Goal: Use online tool/utility

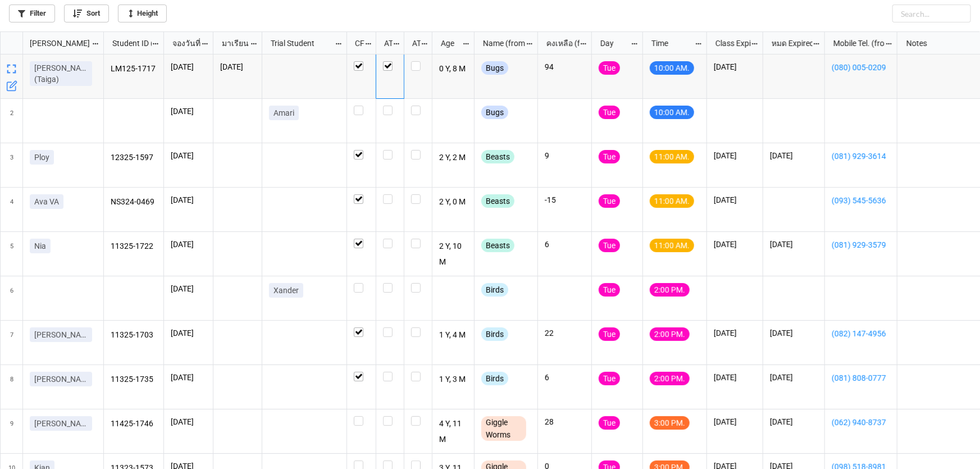
scroll to position [431, 973]
checkbox input "true"
checkbox input "false"
checkbox input "true"
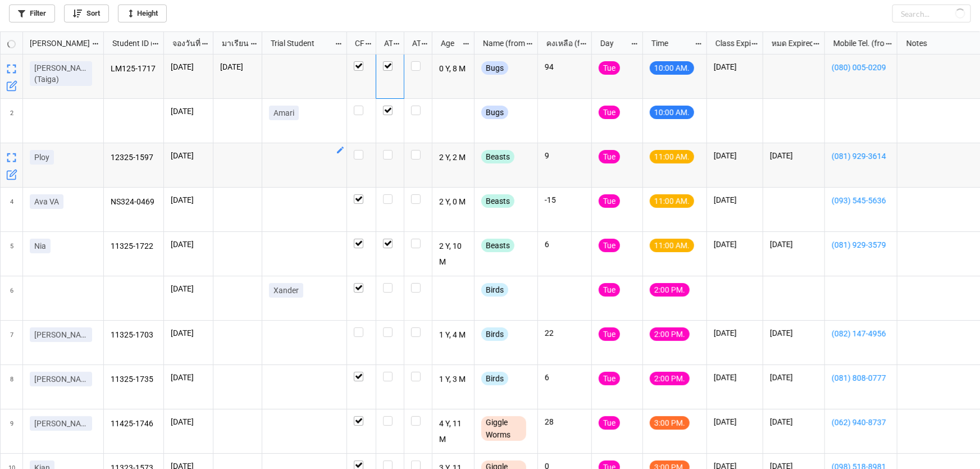
checkbox input "true"
checkbox input "false"
checkbox input "true"
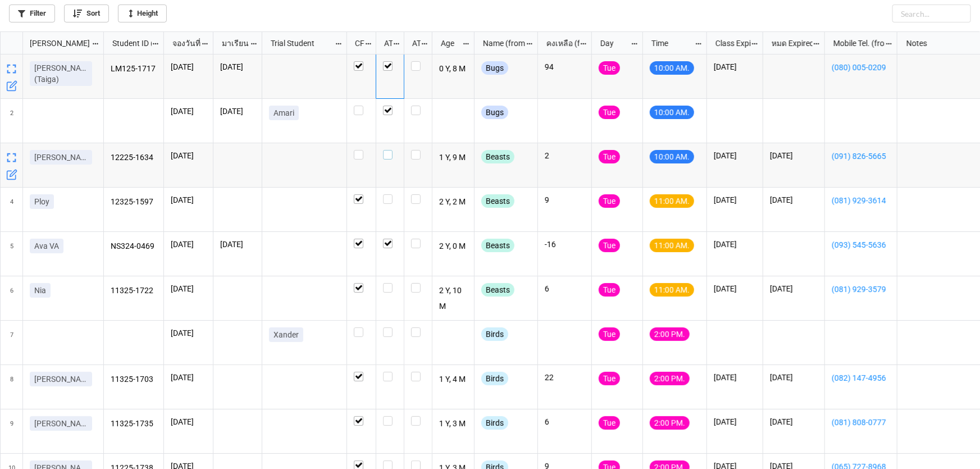
click at [386, 150] on label "grid" at bounding box center [390, 150] width 14 height 0
checkbox input "true"
checkbox input "false"
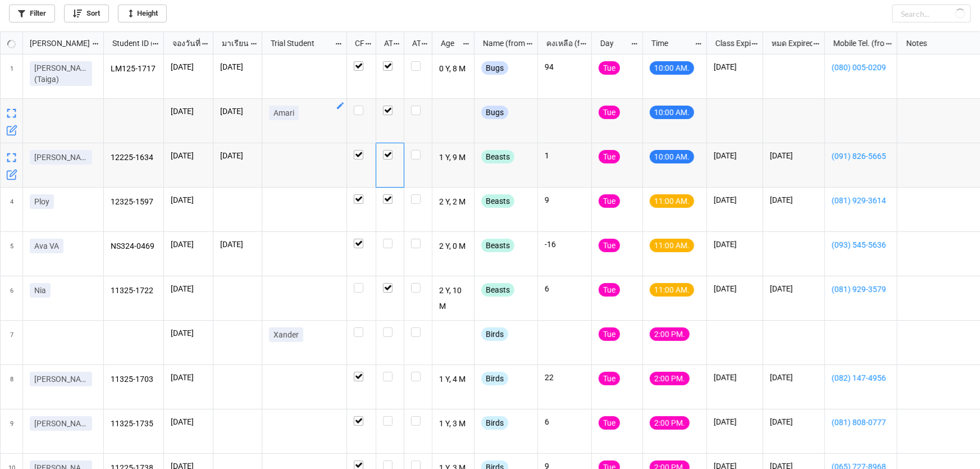
checkbox input "true"
checkbox input "false"
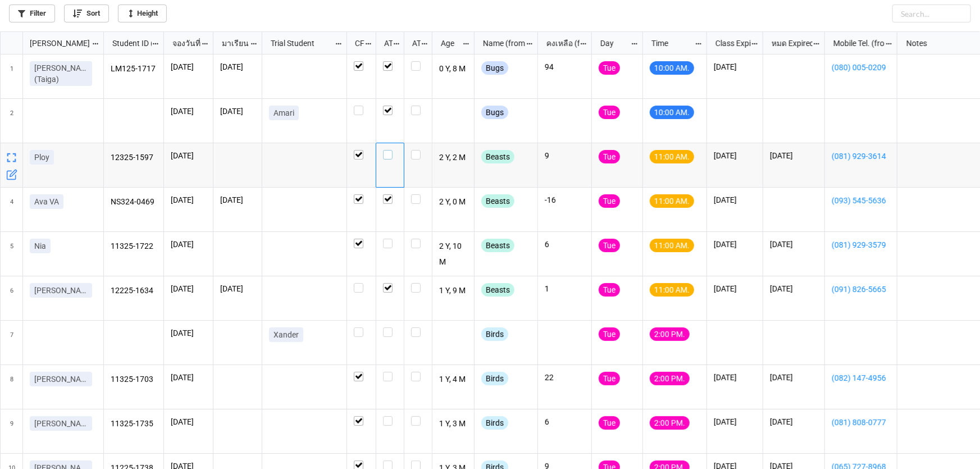
click at [388, 150] on label "grid" at bounding box center [390, 150] width 14 height 0
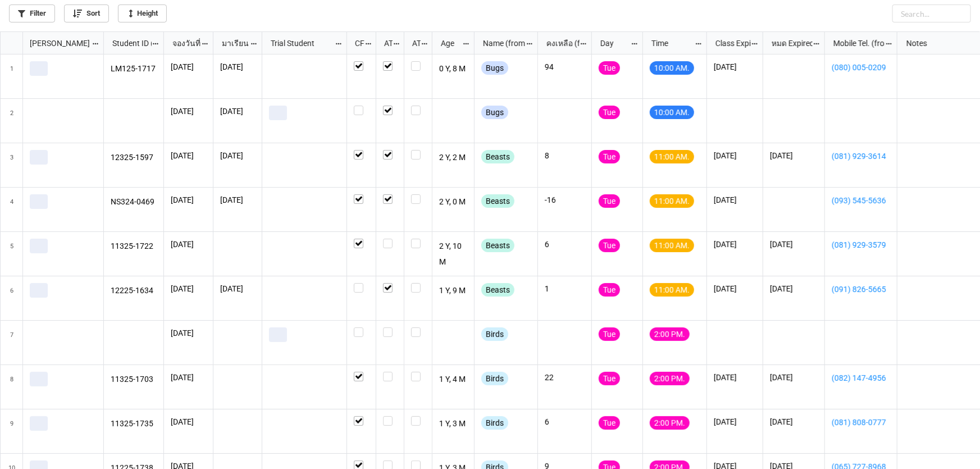
scroll to position [431, 973]
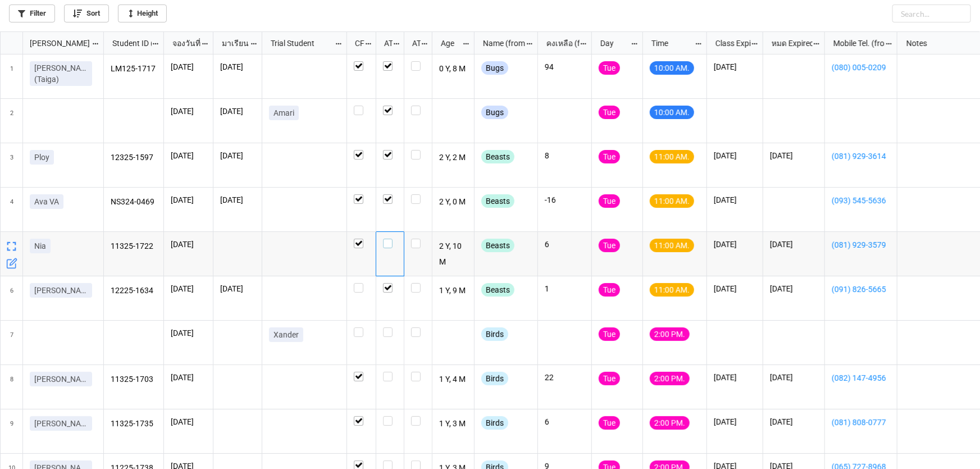
click at [388, 239] on label "grid" at bounding box center [390, 239] width 14 height 0
